Goal: Task Accomplishment & Management: Use online tool/utility

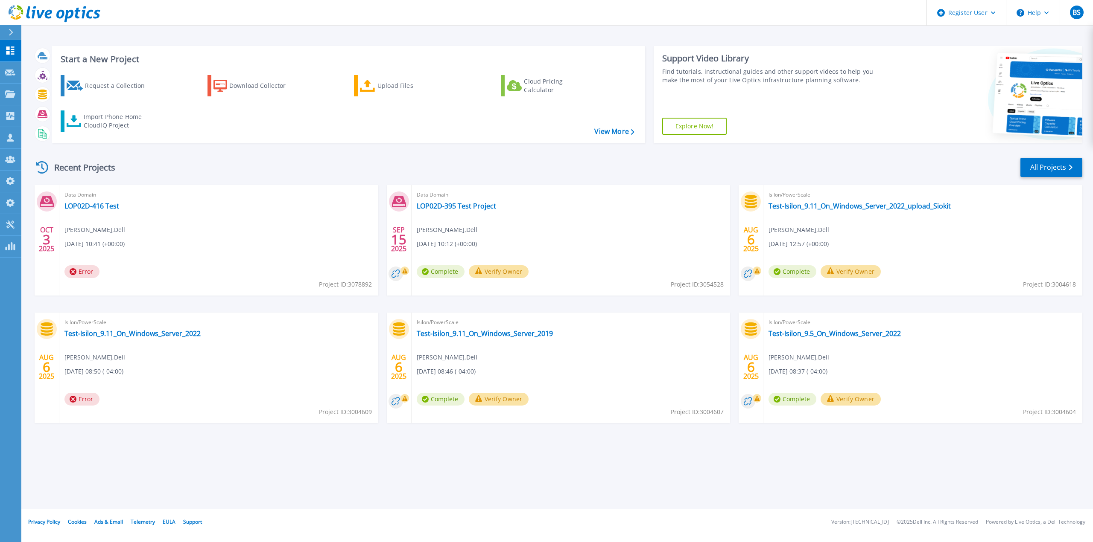
click at [103, 137] on div "Request a Collection Download Collector Upload Files Cloud Pricing Calculator I…" at bounding box center [347, 103] width 587 height 71
click at [103, 128] on div "Import Phone Home CloudIQ Project" at bounding box center [117, 121] width 67 height 17
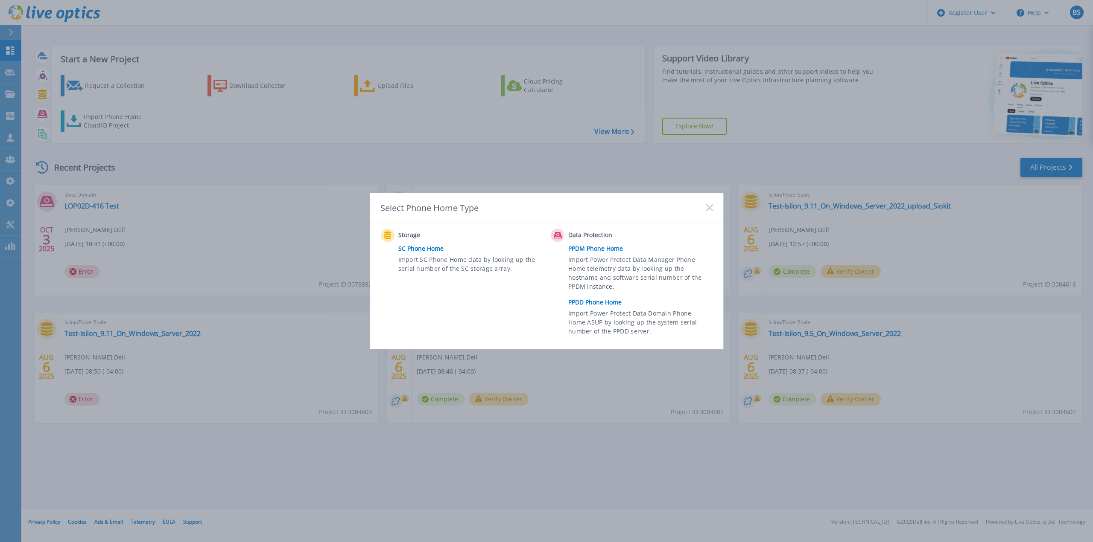
click at [576, 290] on span "Import Power Protect Data Manager Phone Home telemetry data by looking up the h…" at bounding box center [639, 274] width 142 height 39
click at [586, 303] on link "PPDD Phone Home" at bounding box center [642, 302] width 149 height 13
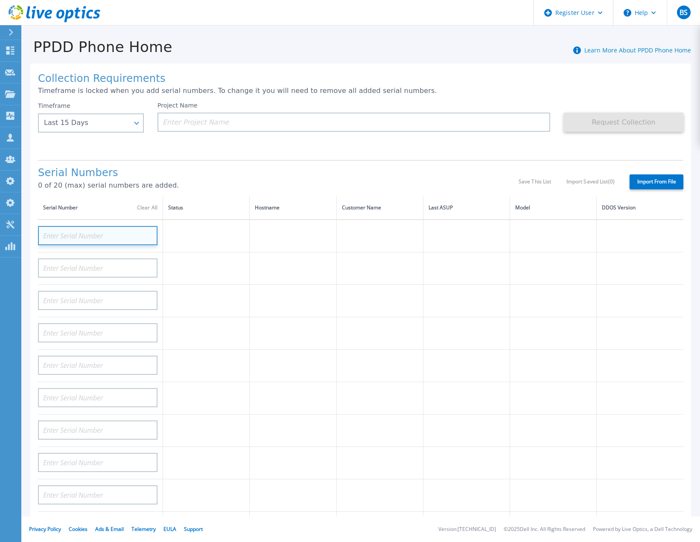
click at [111, 239] on input at bounding box center [98, 235] width 120 height 19
paste input "APM00210811002"
type input "APM00210811002"
click at [242, 282] on td at bounding box center [206, 269] width 87 height 32
click at [81, 239] on input at bounding box center [98, 235] width 120 height 19
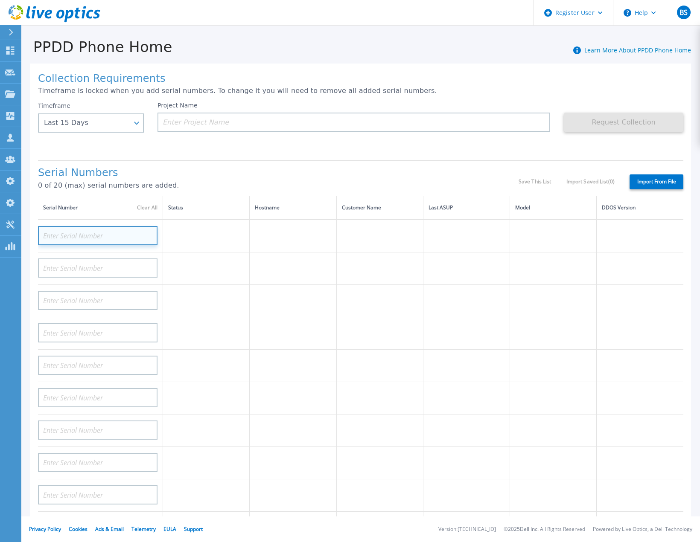
paste input "APM00212702822"
type input "APM00212702822"
click at [441, 267] on td at bounding box center [466, 269] width 87 height 32
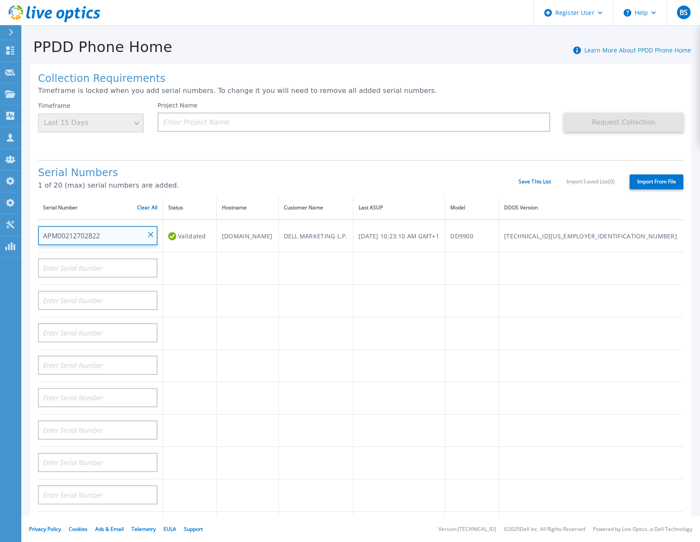
click at [87, 232] on input "APM00212702822" at bounding box center [98, 235] width 120 height 19
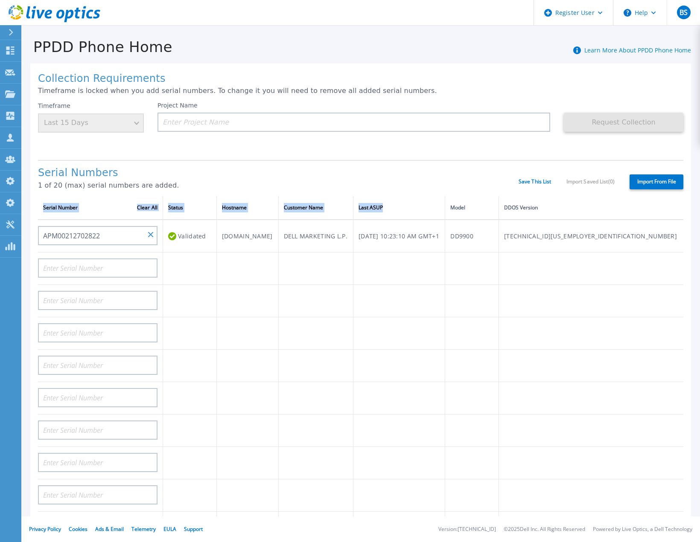
drag, startPoint x: 532, startPoint y: 213, endPoint x: 1390, endPoint y: 201, distance: 858.0
click at [700, 201] on html "Register User Help BS Dell Admin User Betul Sahin [EMAIL_ADDRESS][DOMAIN_NAME] …" at bounding box center [350, 271] width 700 height 542
